Goal: Task Accomplishment & Management: Complete application form

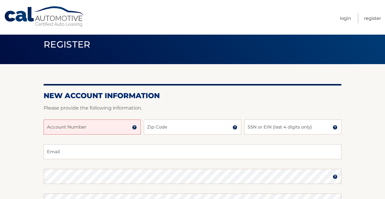
scroll to position [14, 0]
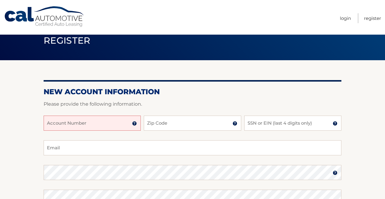
click at [99, 121] on input "Account Number" at bounding box center [92, 122] width 97 height 15
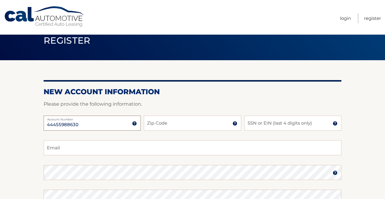
type input "44455988630"
type input "33437"
click at [253, 122] on input "SSN or EIN (last 4 digits only)" at bounding box center [292, 122] width 97 height 15
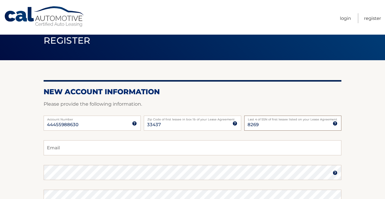
type input "8269"
type input "[EMAIL_ADDRESS][DOMAIN_NAME]"
click at [335, 172] on img at bounding box center [335, 172] width 5 height 5
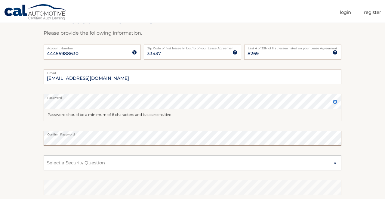
scroll to position [92, 0]
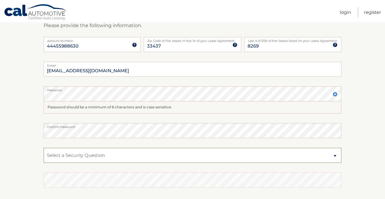
select select "2"
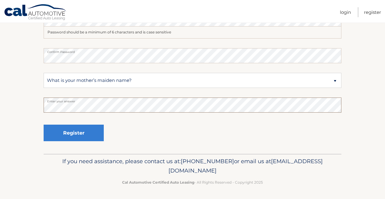
scroll to position [167, 0]
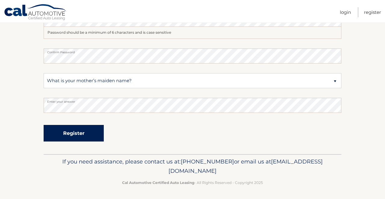
click at [71, 132] on button "Register" at bounding box center [74, 133] width 60 height 17
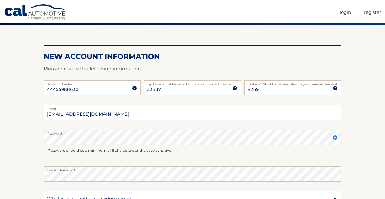
scroll to position [48, 0]
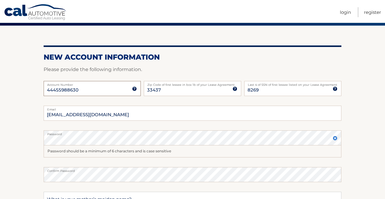
click at [54, 90] on input "44455988630" at bounding box center [92, 88] width 97 height 15
type input "44455988630"
click at [147, 89] on input "33437" at bounding box center [192, 88] width 97 height 15
type input "33437"
click at [250, 89] on input "8269" at bounding box center [292, 88] width 97 height 15
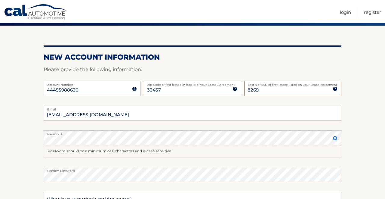
type input "8269"
click at [145, 112] on input "[EMAIL_ADDRESS][DOMAIN_NAME]" at bounding box center [193, 113] width 298 height 15
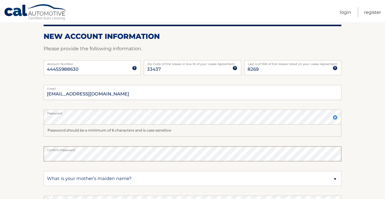
scroll to position [75, 0]
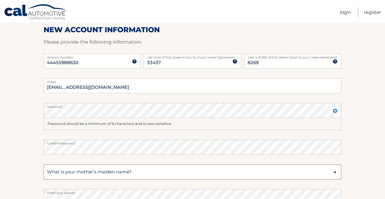
select select "2"
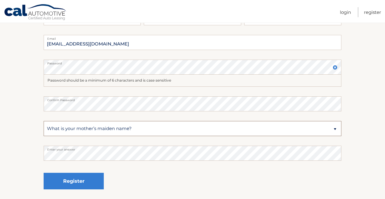
scroll to position [126, 0]
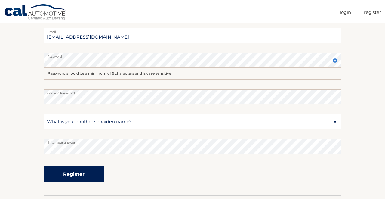
click at [76, 173] on button "Register" at bounding box center [74, 174] width 60 height 17
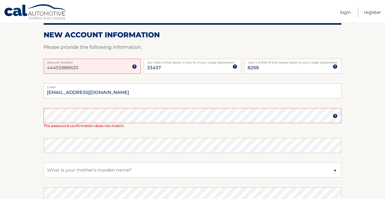
scroll to position [90, 0]
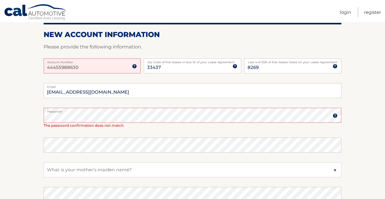
drag, startPoint x: 87, startPoint y: 168, endPoint x: 40, endPoint y: 118, distance: 68.1
click at [40, 117] on section "One or more fields have an error. New Account Information Please provide the fo…" at bounding box center [192, 113] width 385 height 259
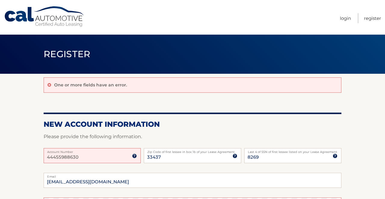
drag, startPoint x: 96, startPoint y: 156, endPoint x: 65, endPoint y: 153, distance: 31.4
click at [65, 153] on div "44455988630 Account Number" at bounding box center [92, 155] width 97 height 15
drag, startPoint x: 164, startPoint y: 158, endPoint x: 130, endPoint y: 159, distance: 34.9
click at [130, 159] on div "Account Number 11 digit account number provided on your coupon book or Welcome …" at bounding box center [193, 160] width 298 height 25
drag, startPoint x: 260, startPoint y: 156, endPoint x: 225, endPoint y: 159, distance: 35.9
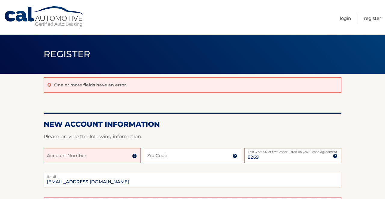
click at [225, 159] on div "Account Number 11 digit account number provided on your coupon book or Welcome …" at bounding box center [193, 160] width 298 height 25
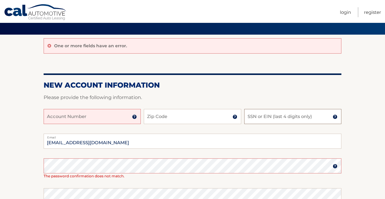
scroll to position [40, 0]
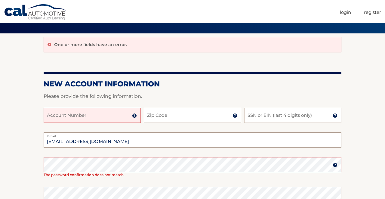
drag, startPoint x: 120, startPoint y: 141, endPoint x: 49, endPoint y: 142, distance: 71.6
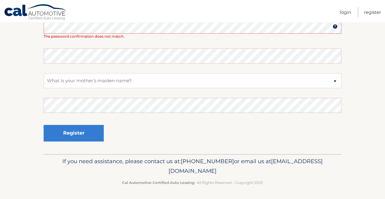
scroll to position [178, 0]
click at [23, 112] on section "One or more fields have an error. New Account Information Please provide the fo…" at bounding box center [192, 24] width 385 height 259
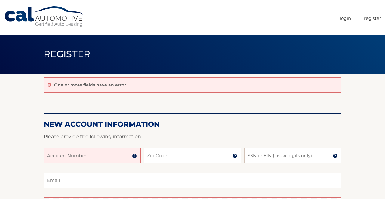
scroll to position [0, 0]
click at [371, 17] on link "Register" at bounding box center [372, 18] width 17 height 10
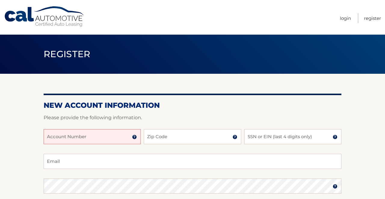
click at [90, 137] on input "Account Number" at bounding box center [92, 136] width 97 height 15
